Goal: Consume media (video, audio)

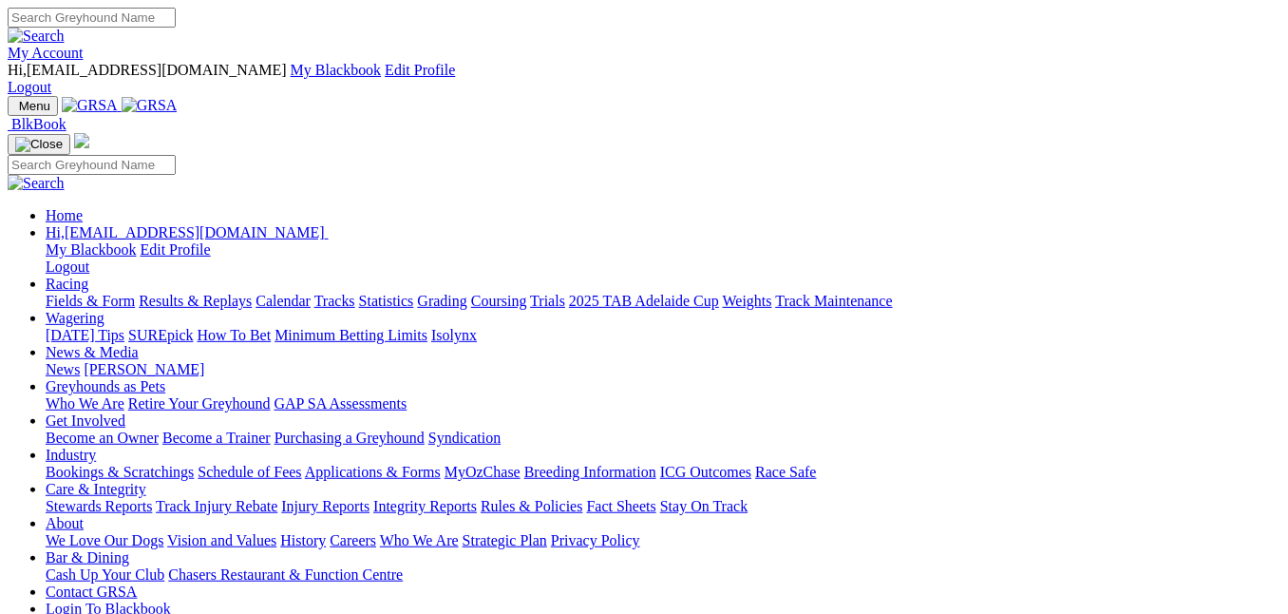
click at [252, 293] on link "Results & Replays" at bounding box center [195, 301] width 113 height 16
